Goal: Task Accomplishment & Management: Use online tool/utility

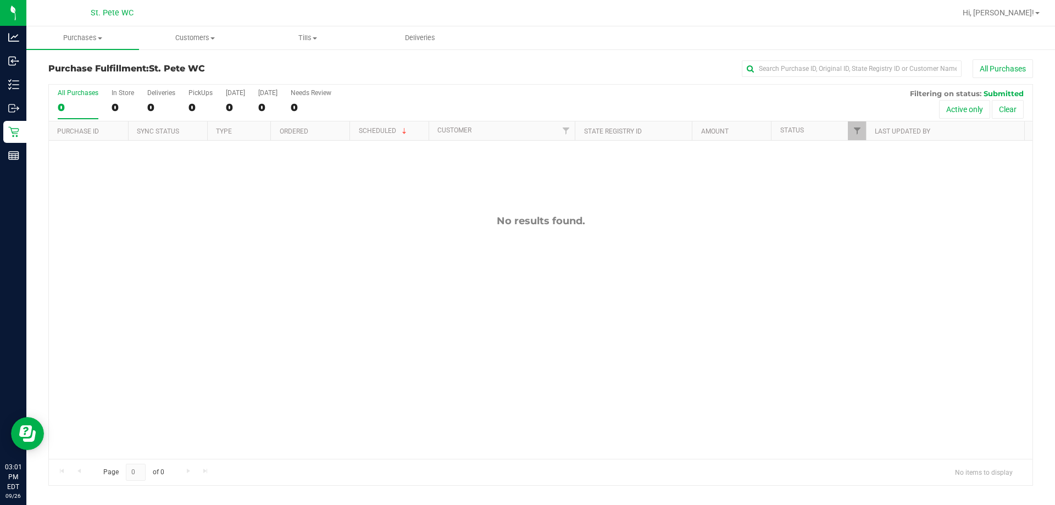
click at [436, 209] on div "No results found." at bounding box center [541, 337] width 984 height 392
click at [526, 15] on div at bounding box center [576, 12] width 759 height 21
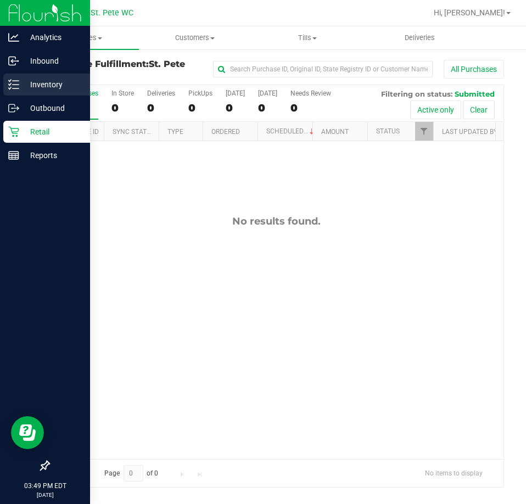
click at [19, 80] on p "Inventory" at bounding box center [52, 84] width 66 height 13
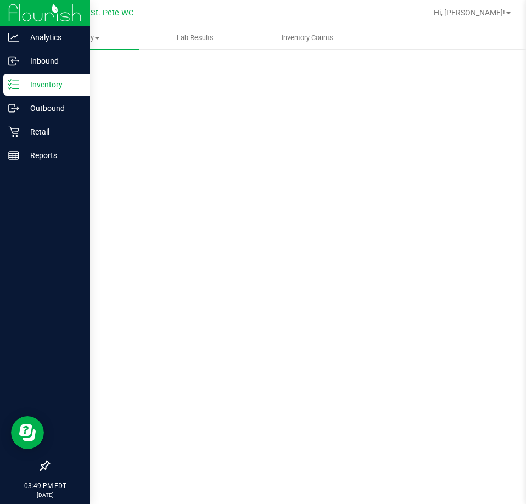
click at [235, 65] on div "Scan Packages 0" at bounding box center [276, 219] width 456 height 321
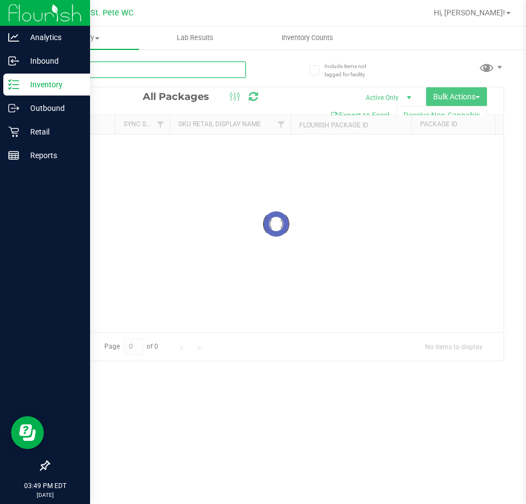
click at [164, 75] on input "text" at bounding box center [147, 70] width 198 height 16
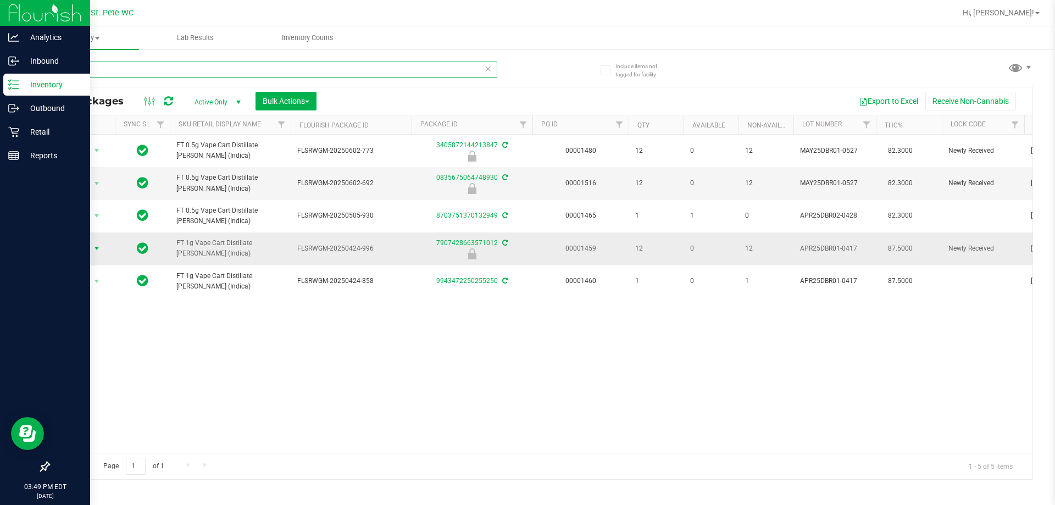
type input "dbr"
click at [77, 249] on span "Action" at bounding box center [75, 248] width 30 height 15
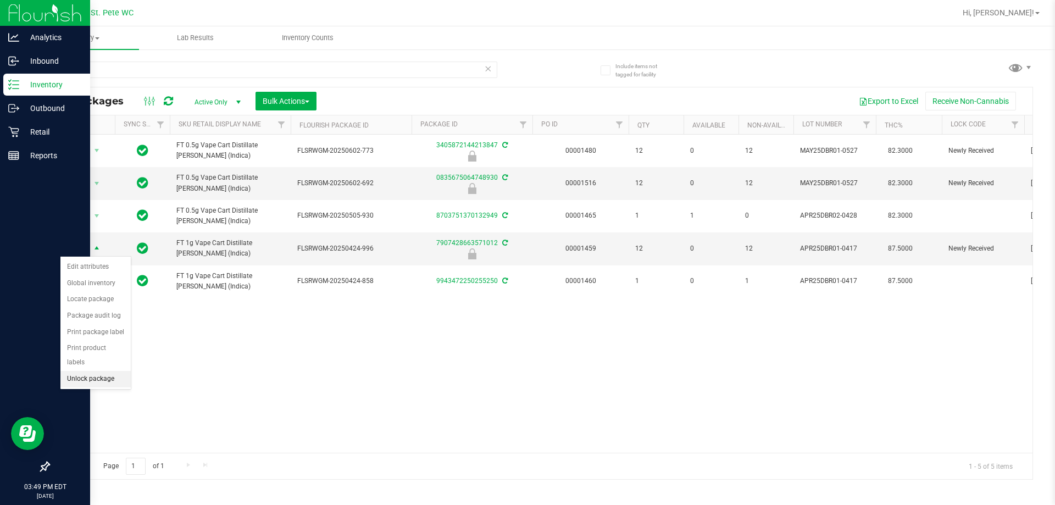
click at [97, 371] on li "Unlock package" at bounding box center [95, 379] width 70 height 16
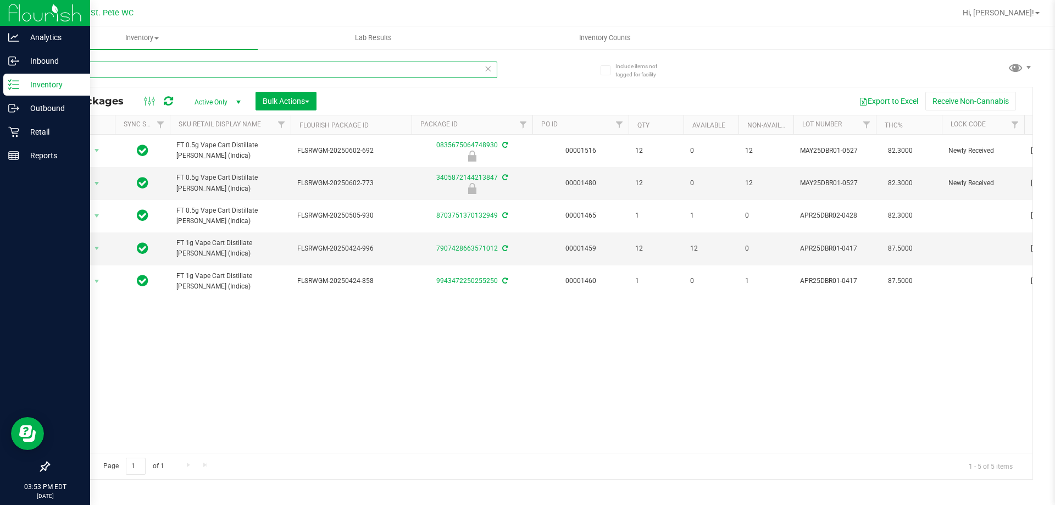
click at [110, 72] on input "dbr" at bounding box center [272, 70] width 449 height 16
click at [97, 69] on input "dbr" at bounding box center [272, 70] width 449 height 16
type input "d"
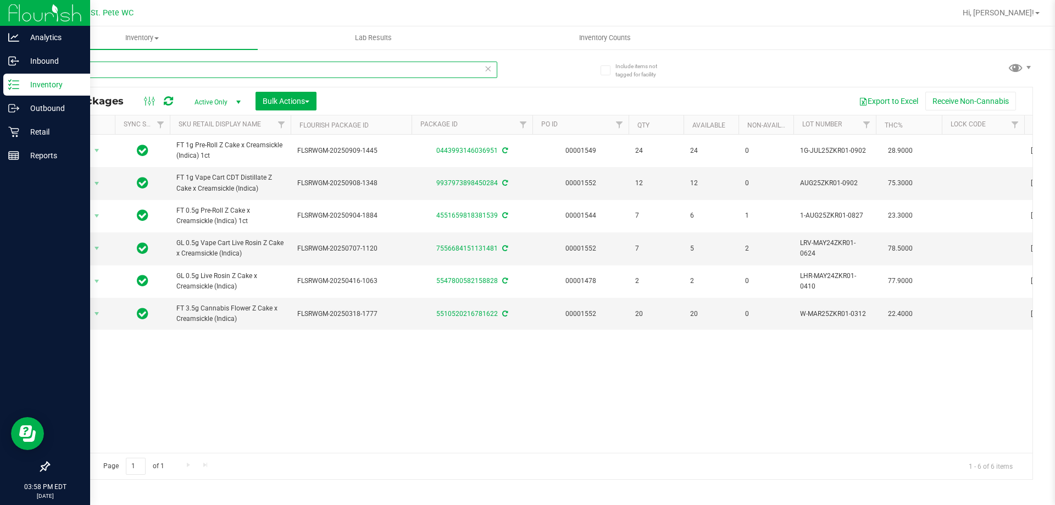
type input "z"
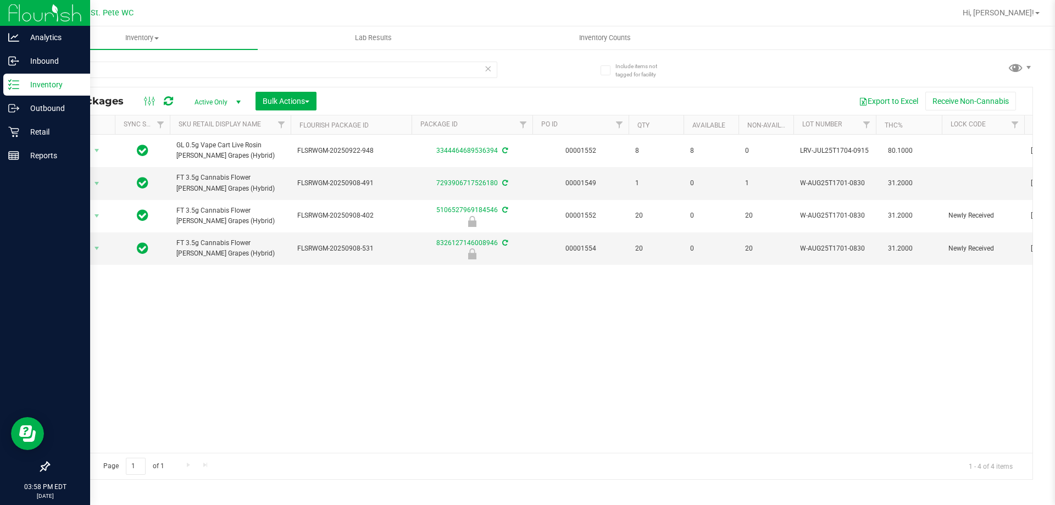
click at [291, 359] on div "Action Action Adjust qty Create package Edit attributes Global inventory Locate…" at bounding box center [541, 294] width 984 height 318
click at [74, 73] on input "t17" at bounding box center [272, 70] width 449 height 16
type input "t"
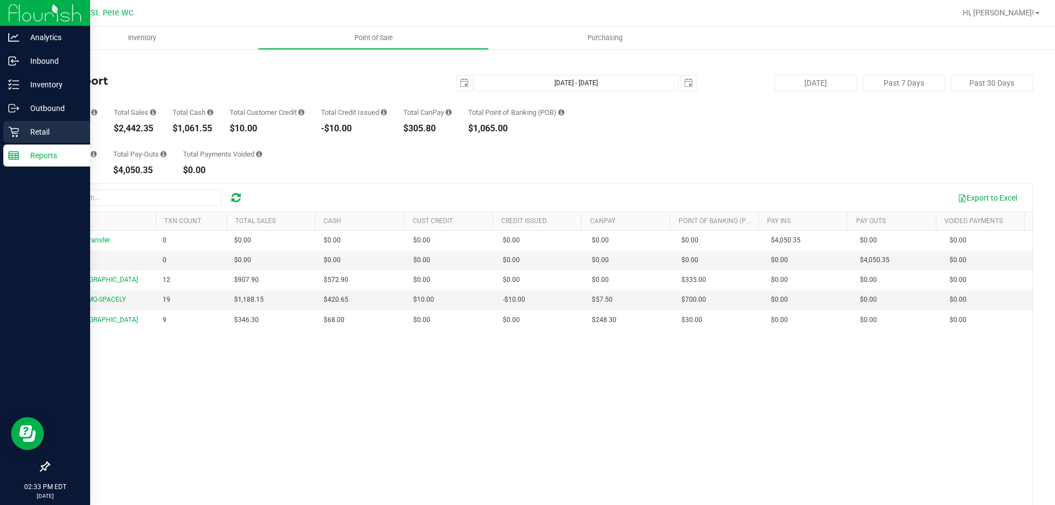
click at [19, 127] on icon at bounding box center [13, 131] width 11 height 11
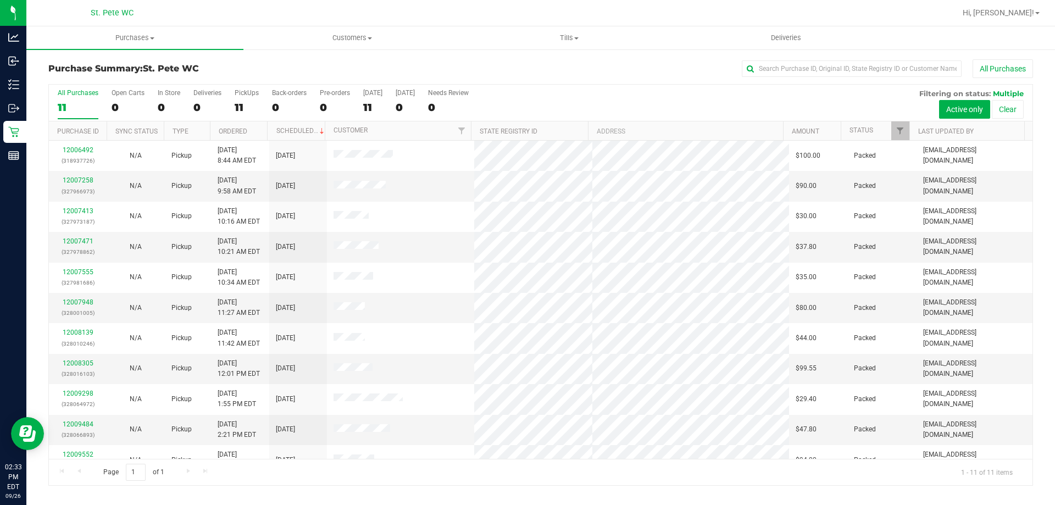
click at [270, 16] on div at bounding box center [576, 12] width 759 height 21
